Goal: Transaction & Acquisition: Purchase product/service

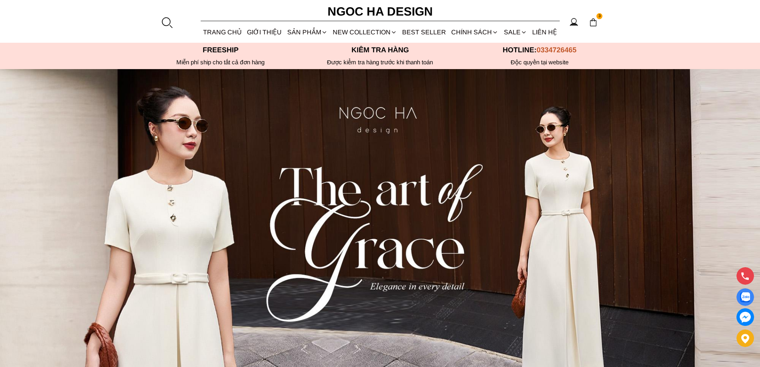
click at [166, 19] on div at bounding box center [167, 22] width 12 height 12
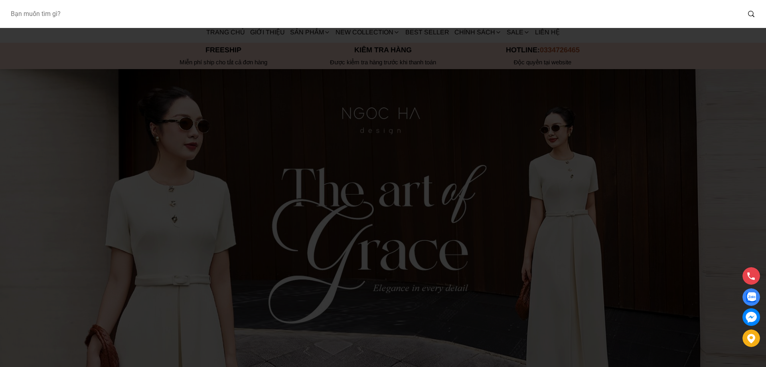
click at [150, 18] on input "Input search Bạn muốn tìm gì?" at bounding box center [372, 14] width 736 height 18
type input "A956"
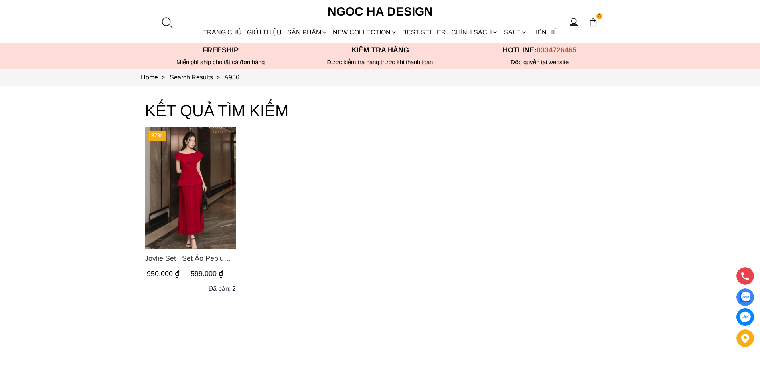
click at [174, 185] on img "Product image - Joylie Set_ Set Áo Peplum Vai Lệch, Chân Váy Dập Ly Màu Đỏ A956…" at bounding box center [190, 187] width 91 height 121
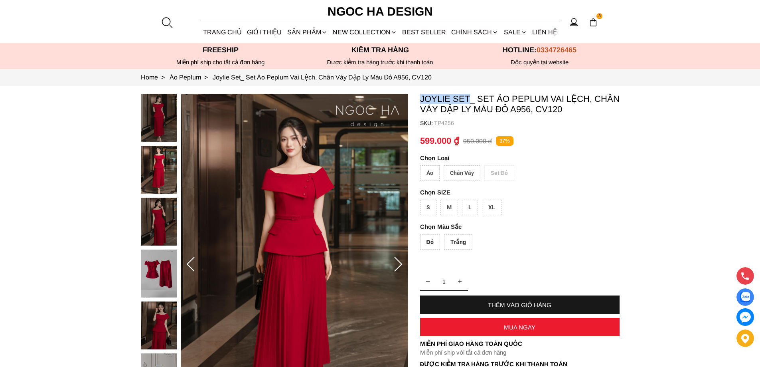
copy p "Joylie Set"
drag, startPoint x: 418, startPoint y: 96, endPoint x: 469, endPoint y: 97, distance: 51.1
click at [469, 97] on section "Joylie Set_ Set Áo Peplum Vai Lệch, Chân Váy Dập Ly Màu Đỏ A956, CV120 SKU: TP4…" at bounding box center [380, 264] width 760 height 357
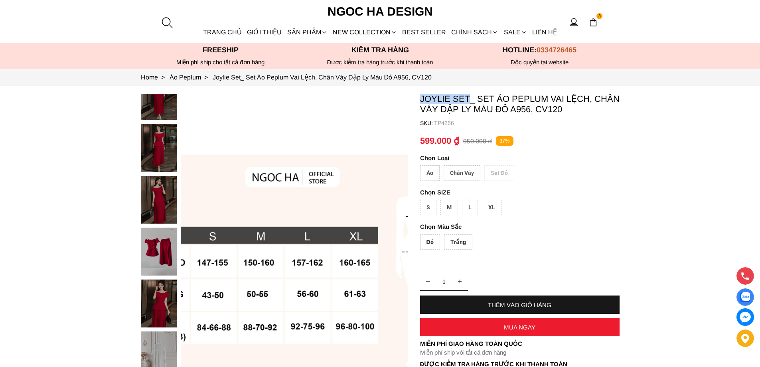
scroll to position [279, 0]
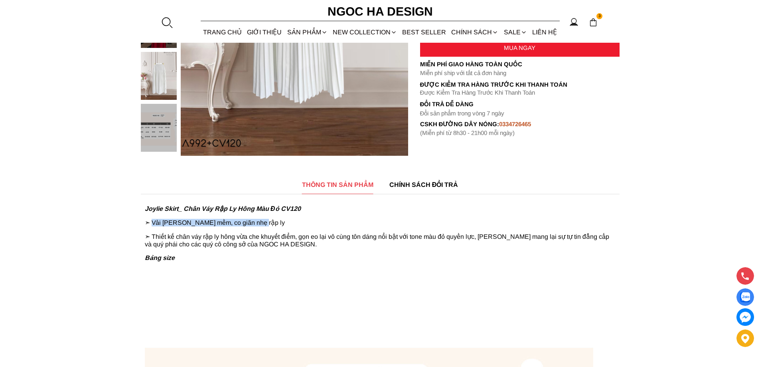
copy p "Vải Luciano mềm, co giãn nhẹ rập ly"
drag, startPoint x: 153, startPoint y: 220, endPoint x: 269, endPoint y: 225, distance: 116.2
click at [269, 225] on p "➣ Vải Luciano mềm, co giãn nhẹ rập ly" at bounding box center [380, 223] width 471 height 8
